Goal: Information Seeking & Learning: Compare options

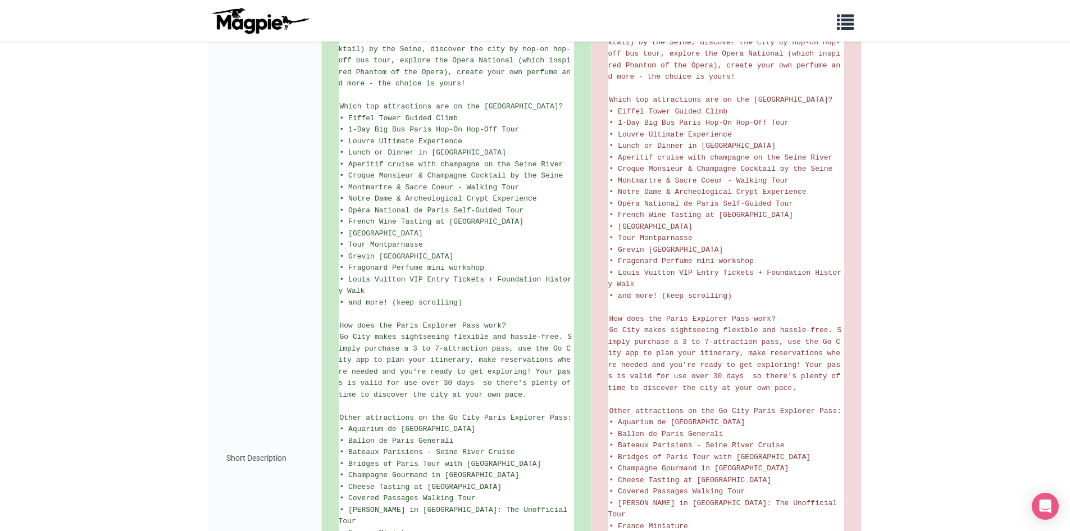
scroll to position [618, 0]
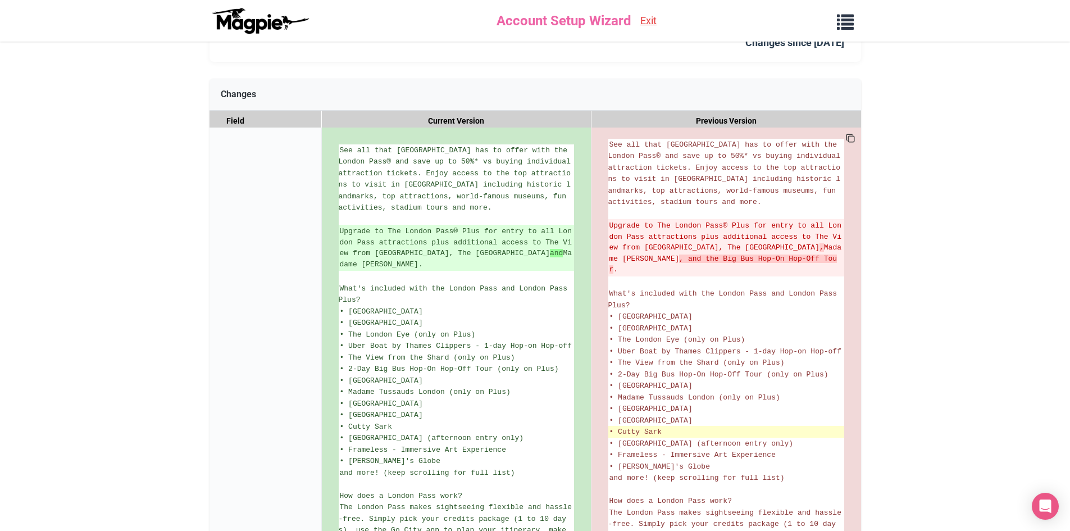
scroll to position [168, 0]
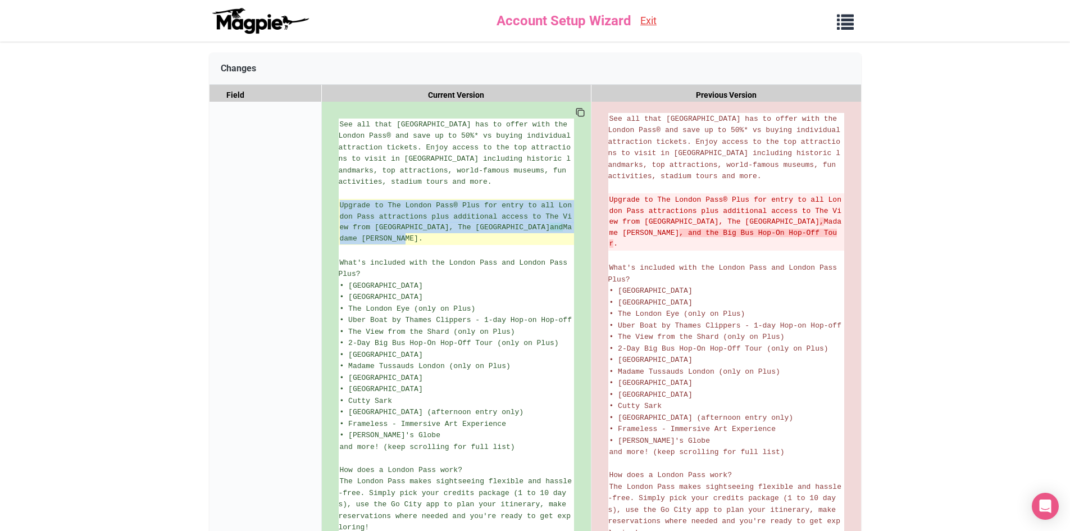
drag, startPoint x: 351, startPoint y: 234, endPoint x: 341, endPoint y: 198, distance: 37.3
click at [341, 200] on ins "Upgrade to The London Pass® Plus for entry to all London Pass attractions plus …" at bounding box center [456, 222] width 233 height 44
copy ins "Upgrade to The London Pass® Plus for entry to all London Pass attractions plus …"
